Goal: Task Accomplishment & Management: Manage account settings

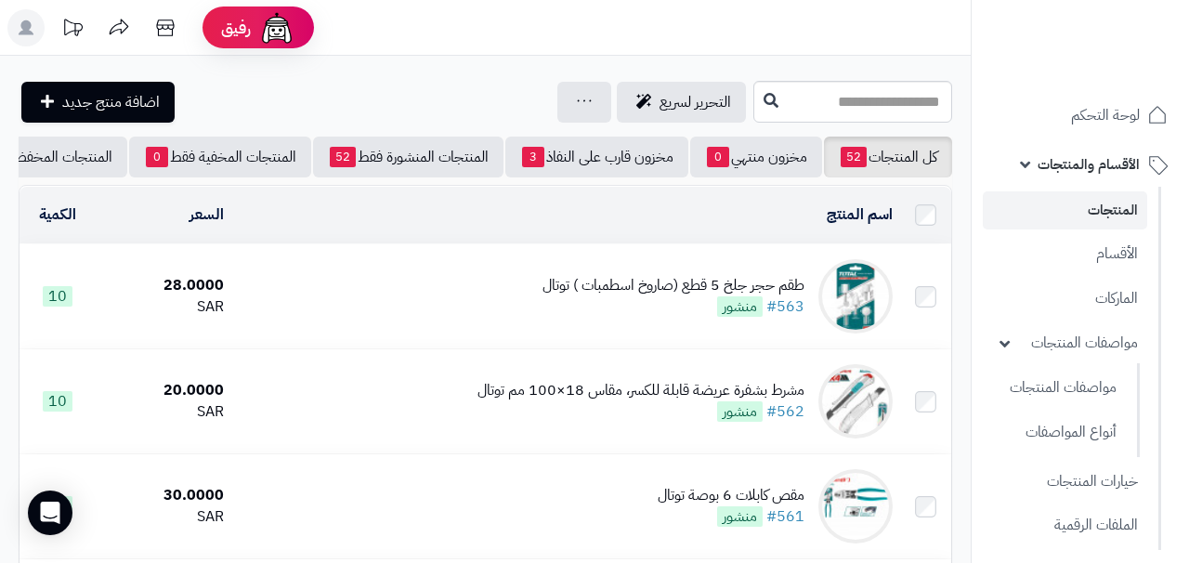
click at [412, 301] on td "طقم حجر ﺟﻠﺦ 5 قطع (صاروخ اسطمبات ) توتال #563 منشور" at bounding box center [565, 296] width 669 height 104
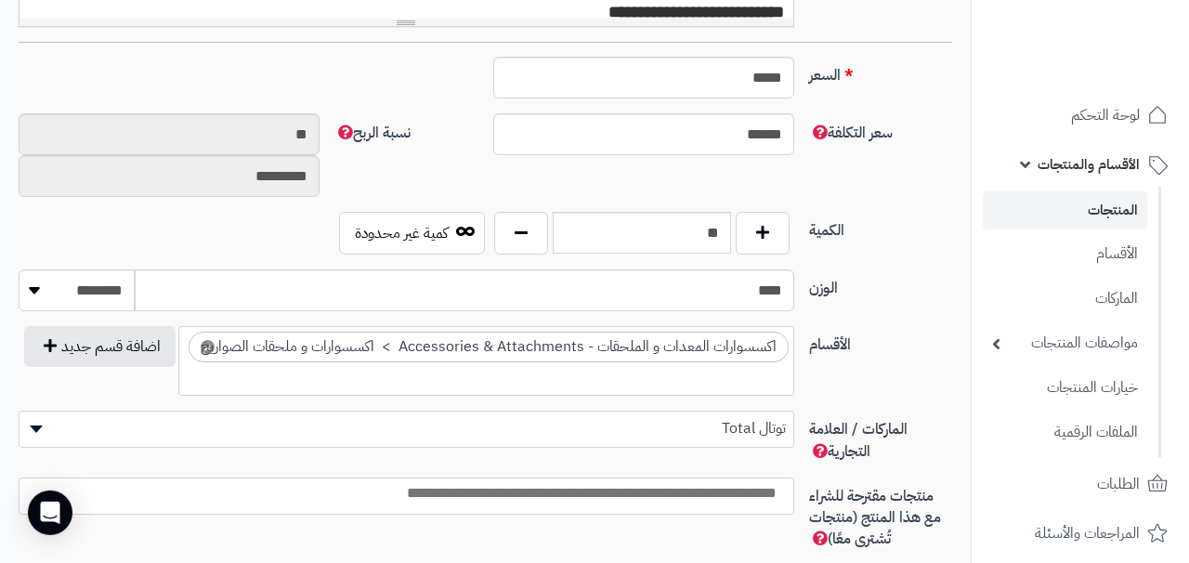
scroll to position [787, 0]
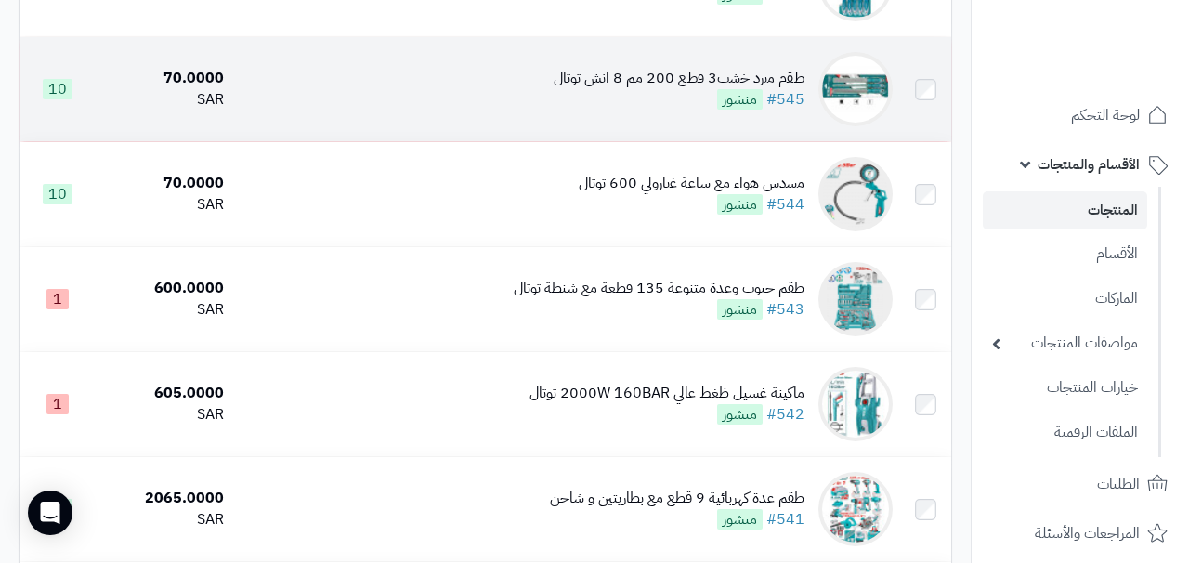
scroll to position [2392, 0]
